Goal: Task Accomplishment & Management: Manage account settings

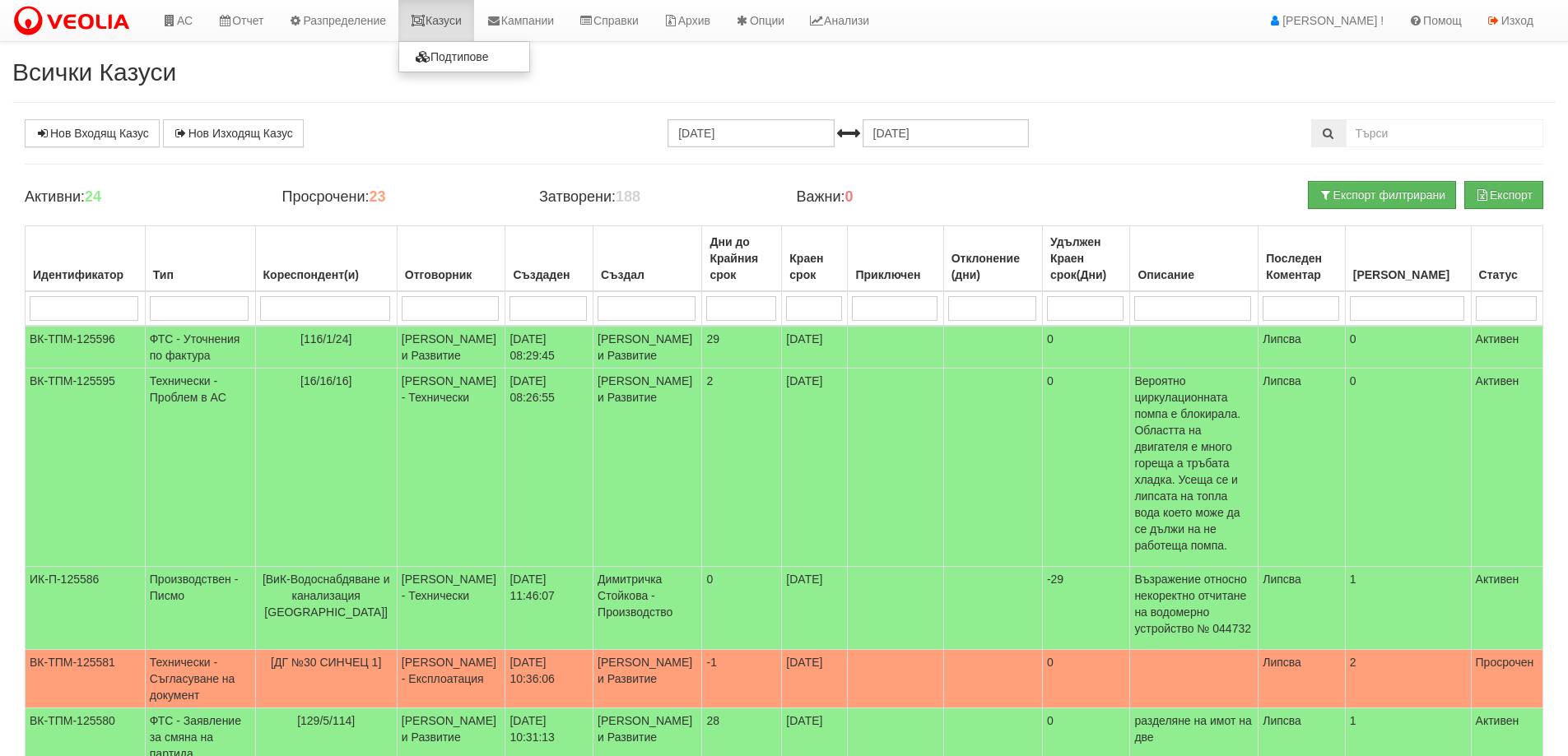
click at [471, 20] on link "Казуси" at bounding box center [436, 21] width 76 height 41
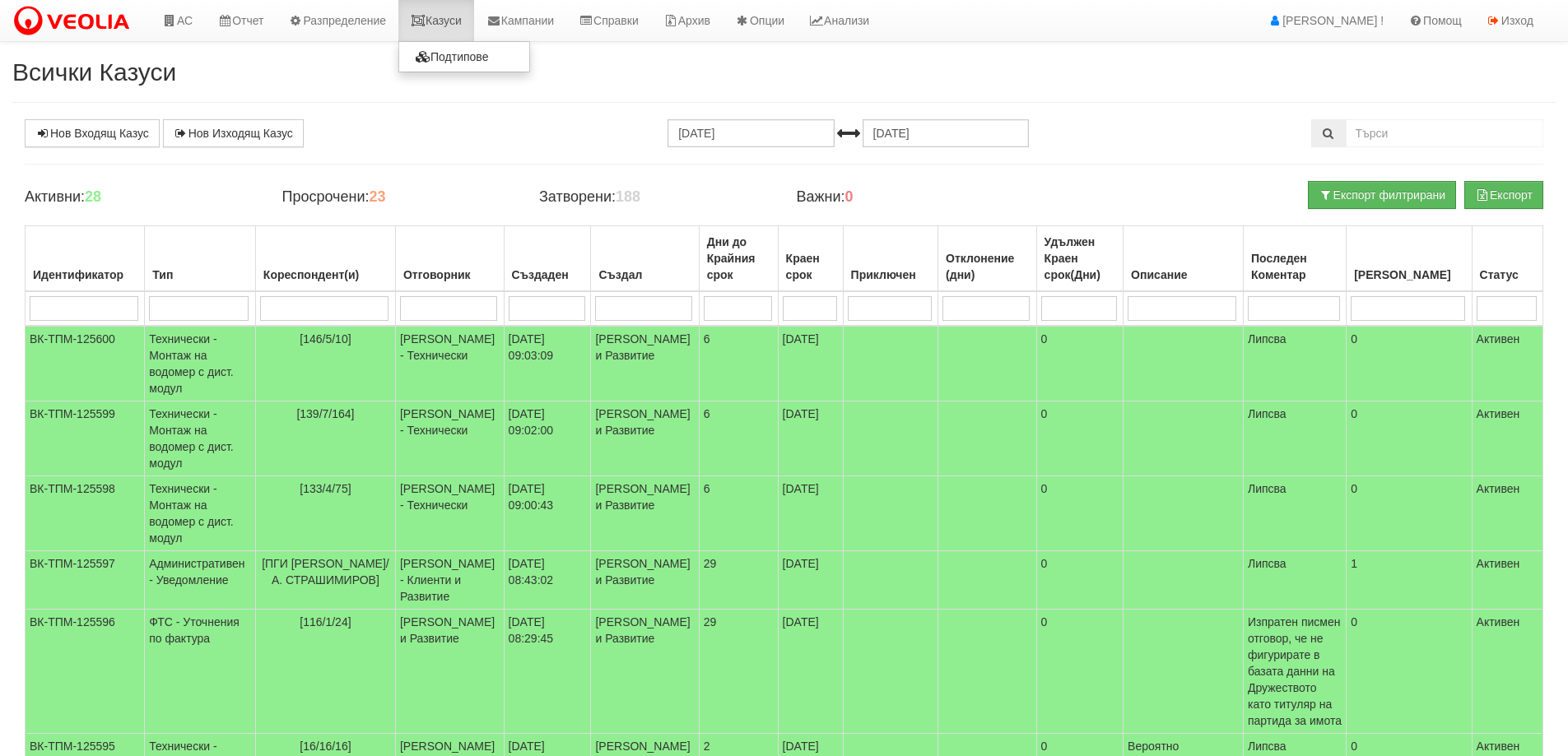
click at [450, 20] on link "Казуси" at bounding box center [436, 21] width 76 height 41
click at [447, 13] on link "Казуси" at bounding box center [436, 21] width 76 height 41
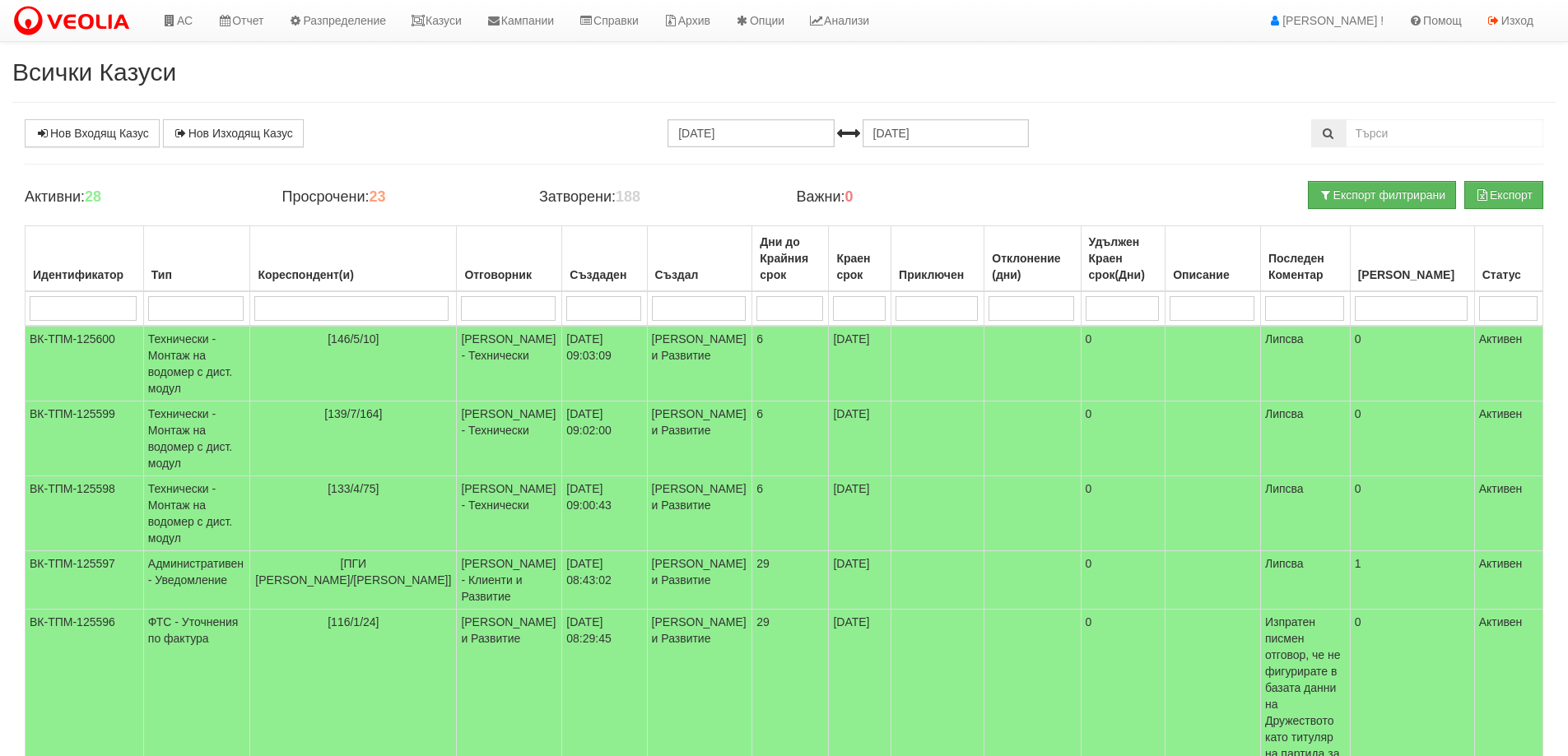
click at [461, 311] on input "search" at bounding box center [508, 308] width 95 height 24
type input "кон"
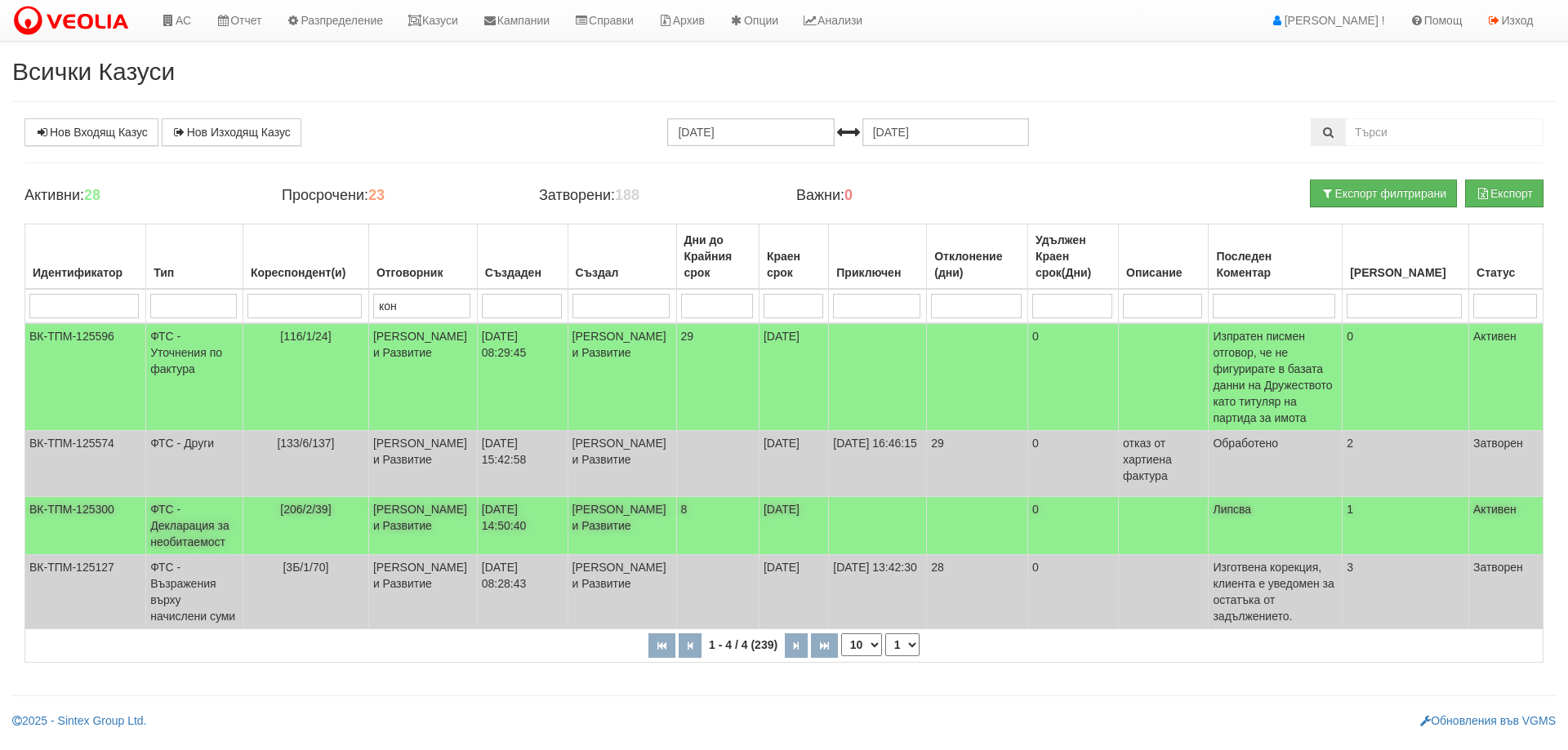
type input "кон"
click at [425, 530] on td "[PERSON_NAME] и Развитие" at bounding box center [422, 526] width 108 height 58
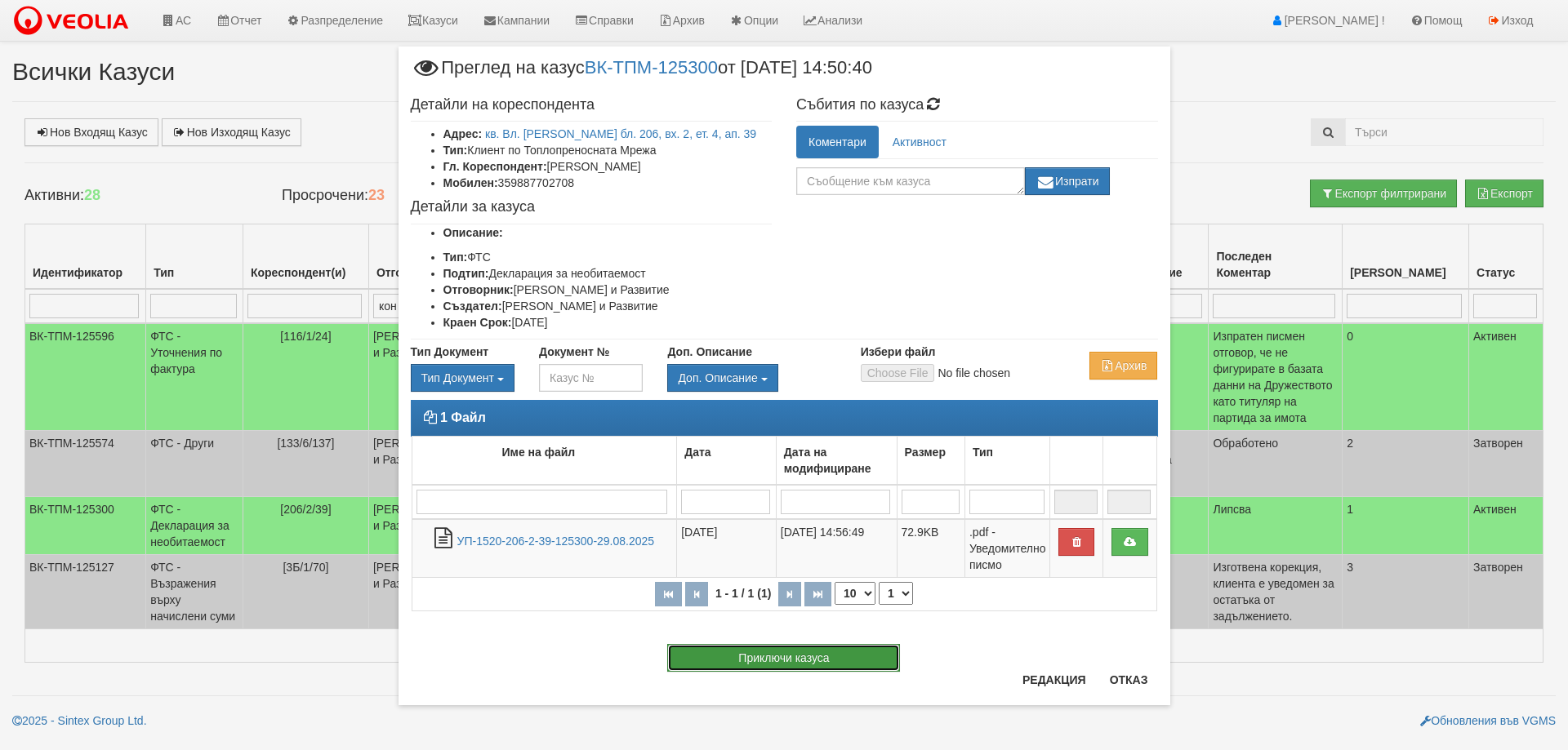
click at [763, 647] on button "Приключи казуса" at bounding box center [784, 657] width 233 height 28
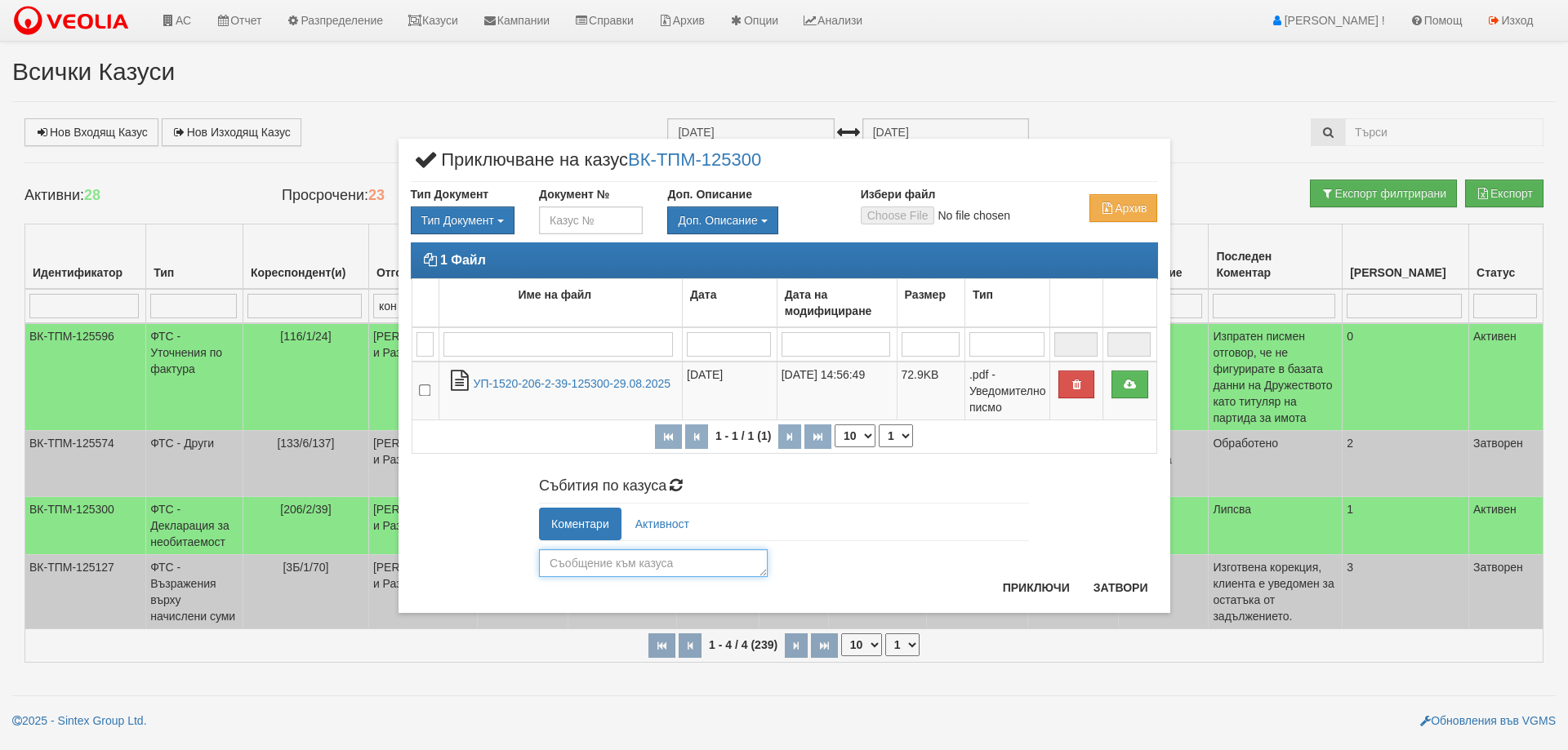
click at [598, 568] on textarea at bounding box center [654, 562] width 229 height 28
type textarea "Обработено"
click at [1040, 587] on button "Приключи" at bounding box center [1036, 587] width 87 height 26
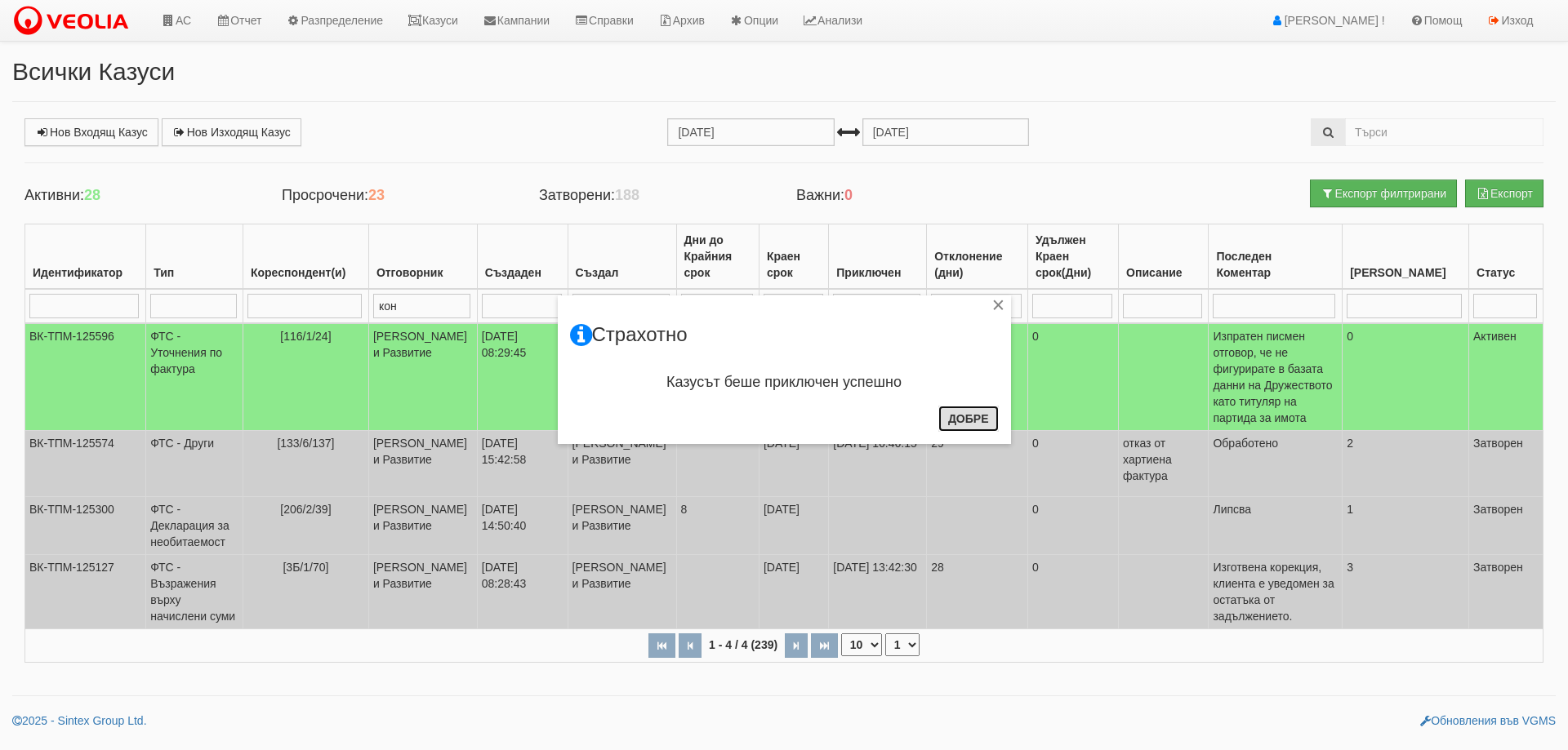
drag, startPoint x: 958, startPoint y: 418, endPoint x: 812, endPoint y: 389, distance: 148.9
click at [958, 418] on button "Добре" at bounding box center [969, 418] width 61 height 26
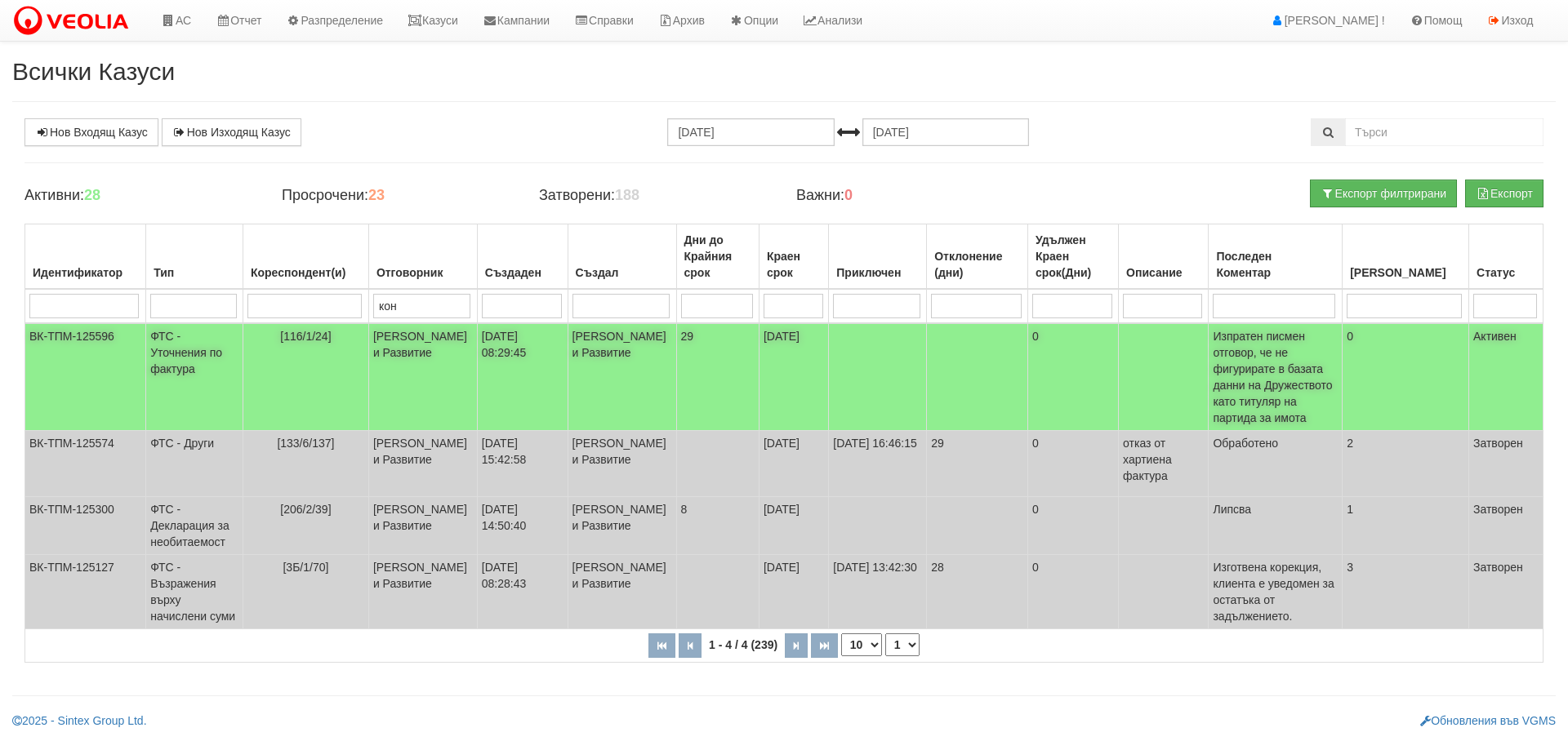
click at [650, 367] on td "[PERSON_NAME] и Развитие" at bounding box center [622, 377] width 108 height 108
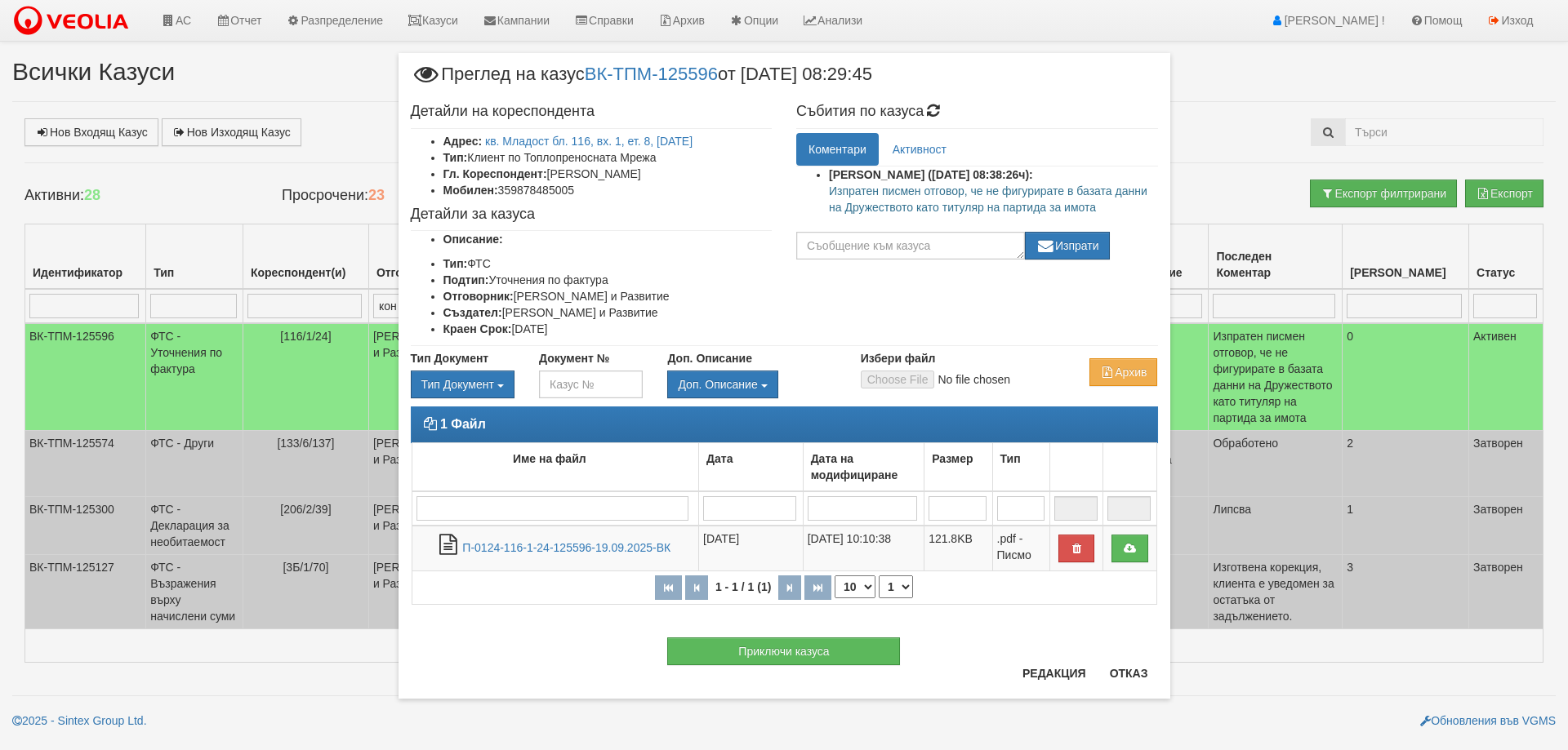
drag, startPoint x: 830, startPoint y: 189, endPoint x: 1141, endPoint y: 206, distance: 311.5
click at [1141, 206] on p "Изпратен писмен отговор, че не фигурирате в базата данни на Дружеството като ти…" at bounding box center [994, 199] width 329 height 33
copy p "Изпратен писмен отговор, че не фигурирате в базата данни на Дружеството като ти…"
click at [1126, 678] on button "Отказ" at bounding box center [1129, 673] width 58 height 26
